Goal: Task Accomplishment & Management: Manage account settings

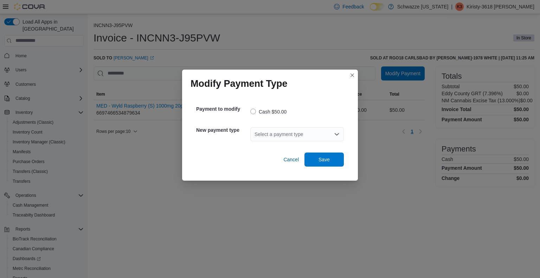
click at [310, 146] on div "New payment type Select a payment type" at bounding box center [270, 134] width 148 height 25
click at [320, 133] on div "Select a payment type" at bounding box center [296, 134] width 93 height 14
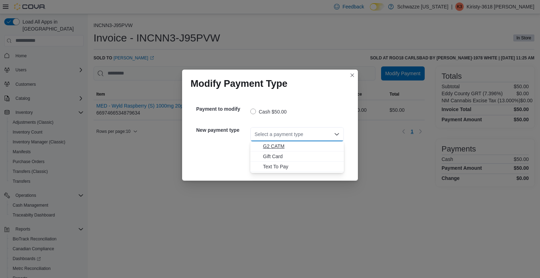
click at [308, 146] on span "G2 CATM" at bounding box center [301, 146] width 77 height 7
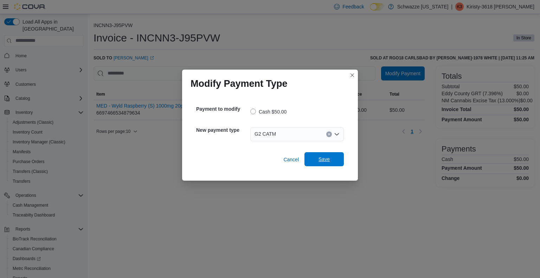
click at [315, 154] on span "Save" at bounding box center [323, 159] width 31 height 14
